Goal: Navigation & Orientation: Find specific page/section

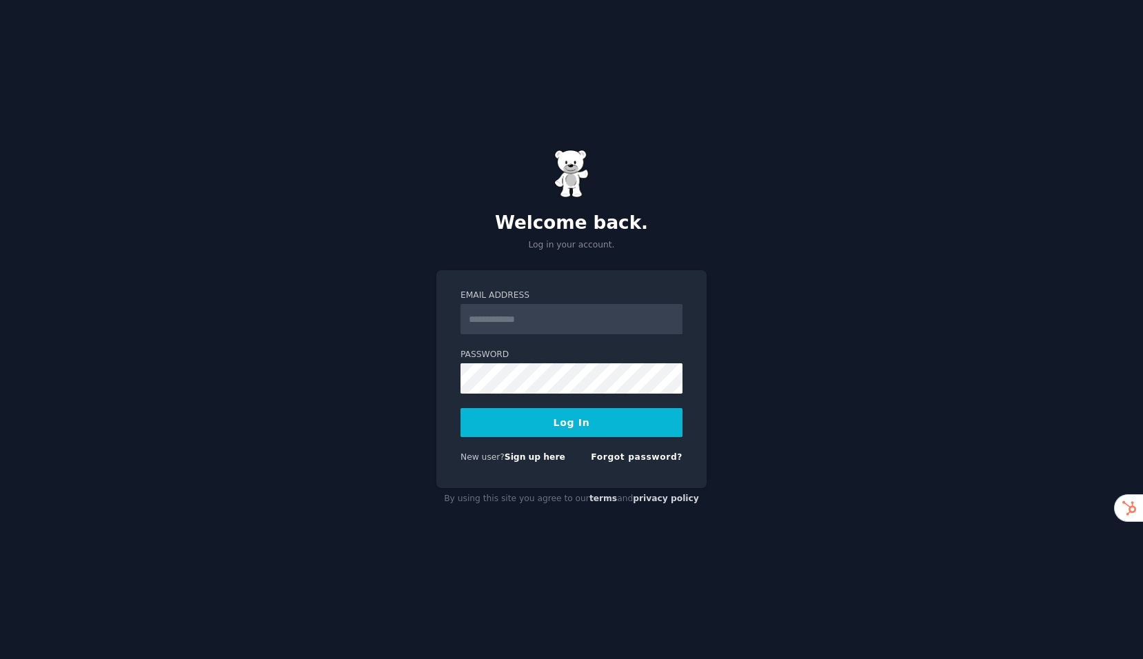
type input "**********"
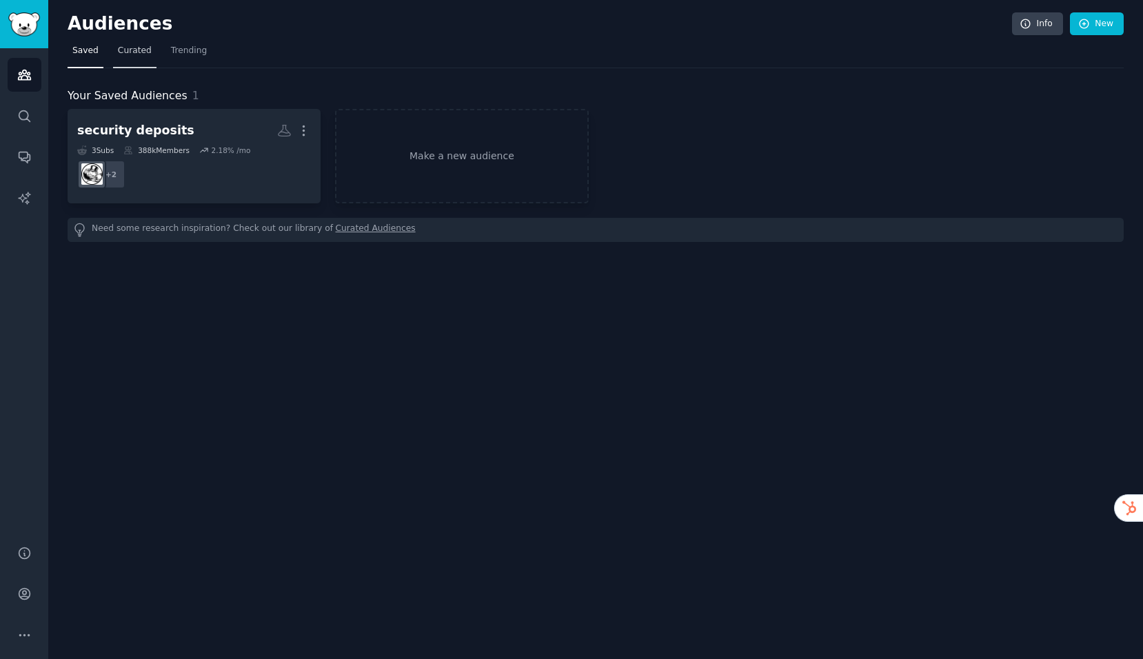
click at [144, 52] on span "Curated" at bounding box center [135, 51] width 34 height 12
